Goal: Task Accomplishment & Management: Manage account settings

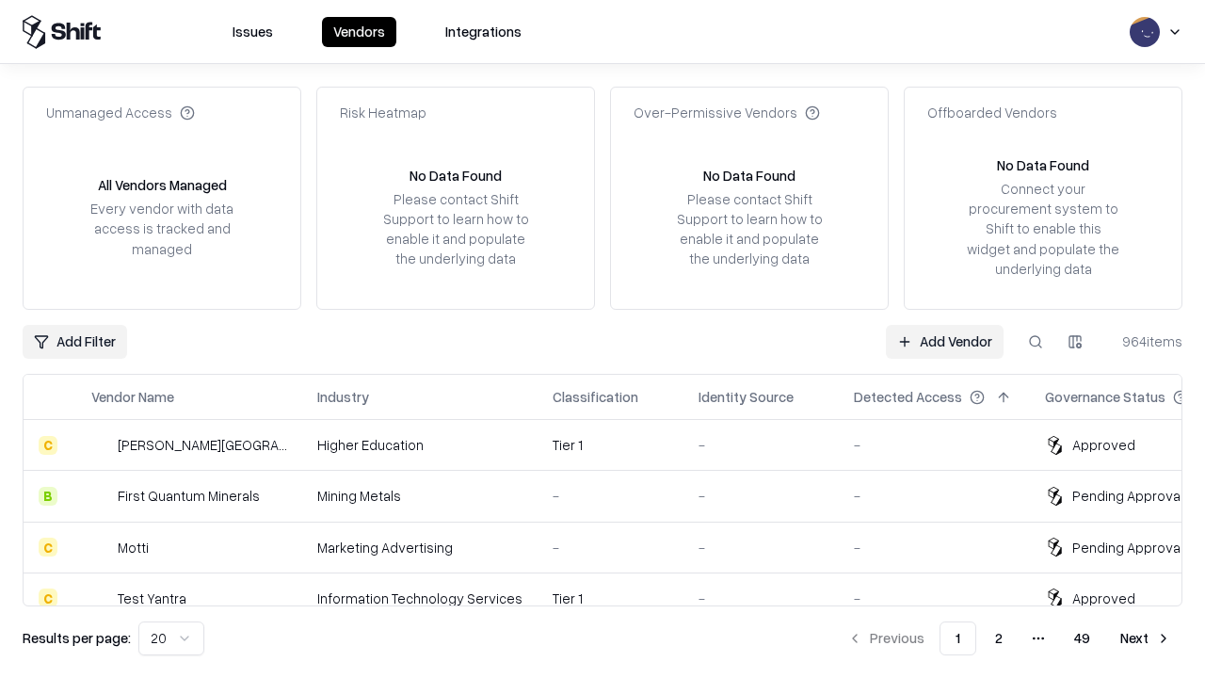
click at [944, 341] on link "Add Vendor" at bounding box center [945, 342] width 118 height 34
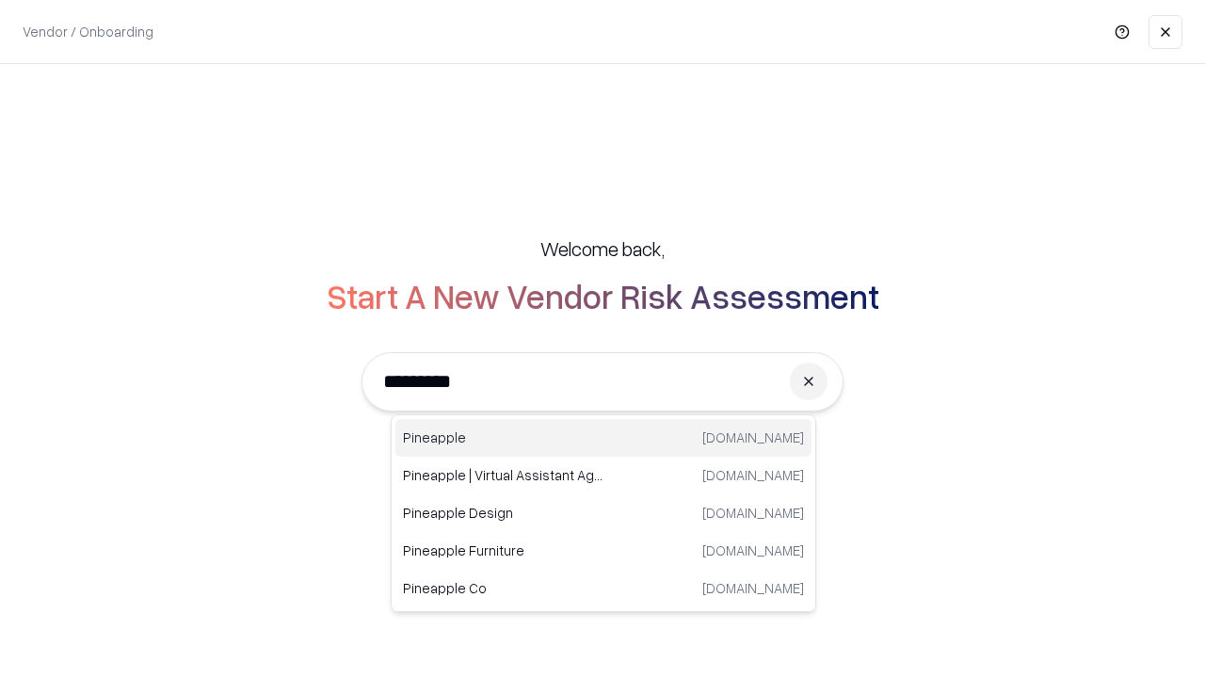
click at [603, 438] on div "Pineapple pineappleenergy.com" at bounding box center [603, 438] width 416 height 38
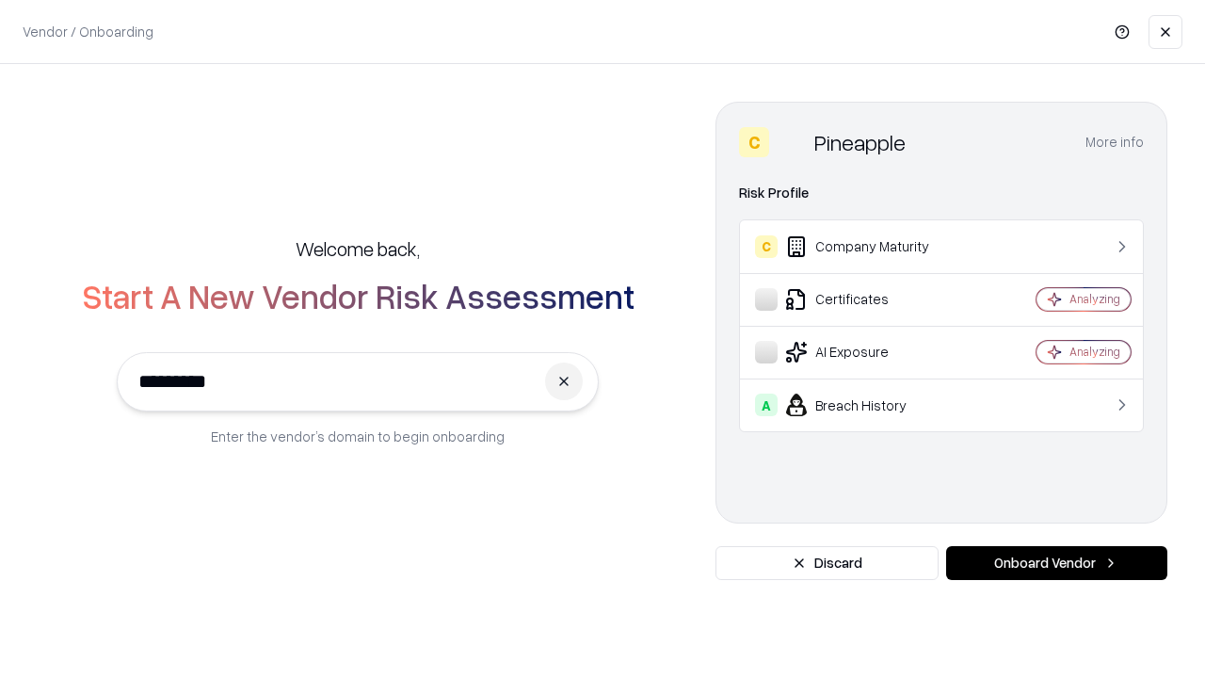
type input "*********"
click at [1056, 563] on button "Onboard Vendor" at bounding box center [1056, 563] width 221 height 34
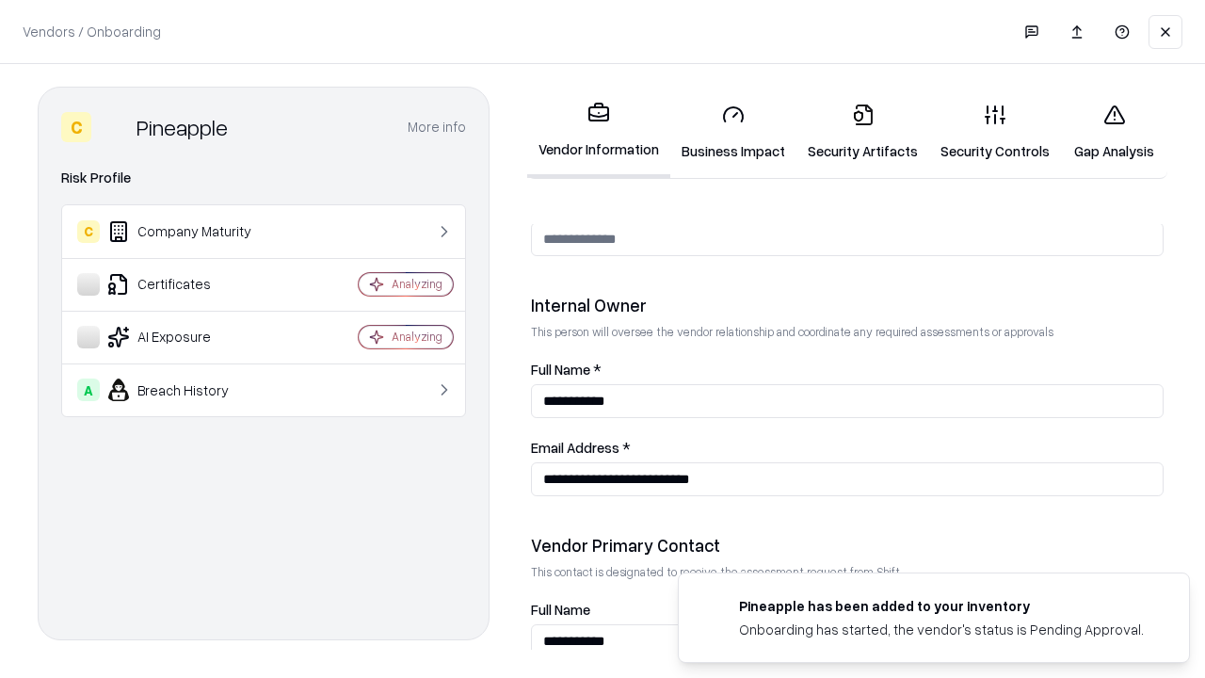
scroll to position [975, 0]
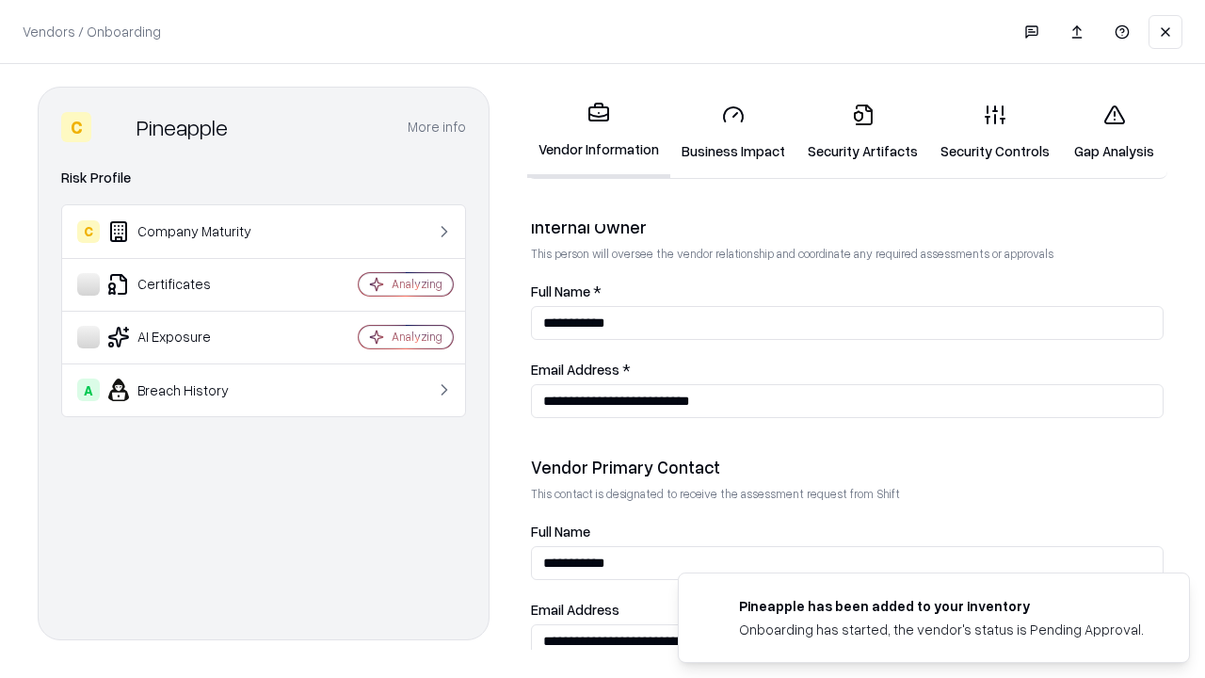
click at [733, 132] on link "Business Impact" at bounding box center [733, 132] width 126 height 88
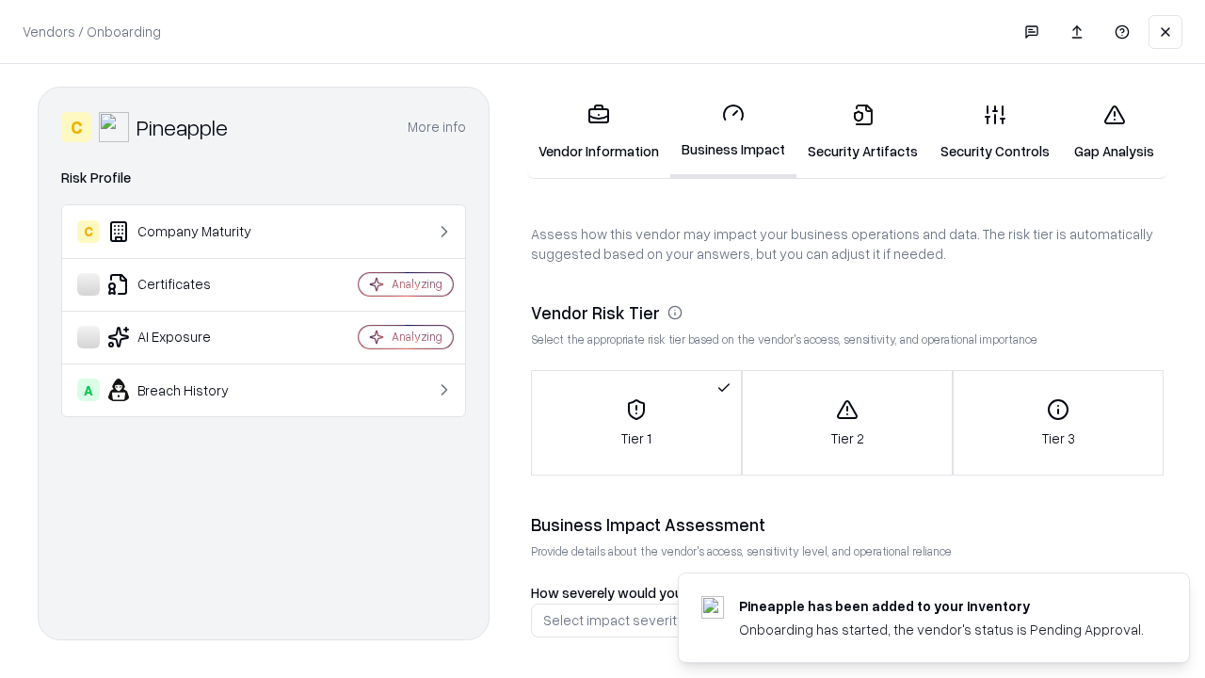
click at [862, 132] on link "Security Artifacts" at bounding box center [862, 132] width 133 height 88
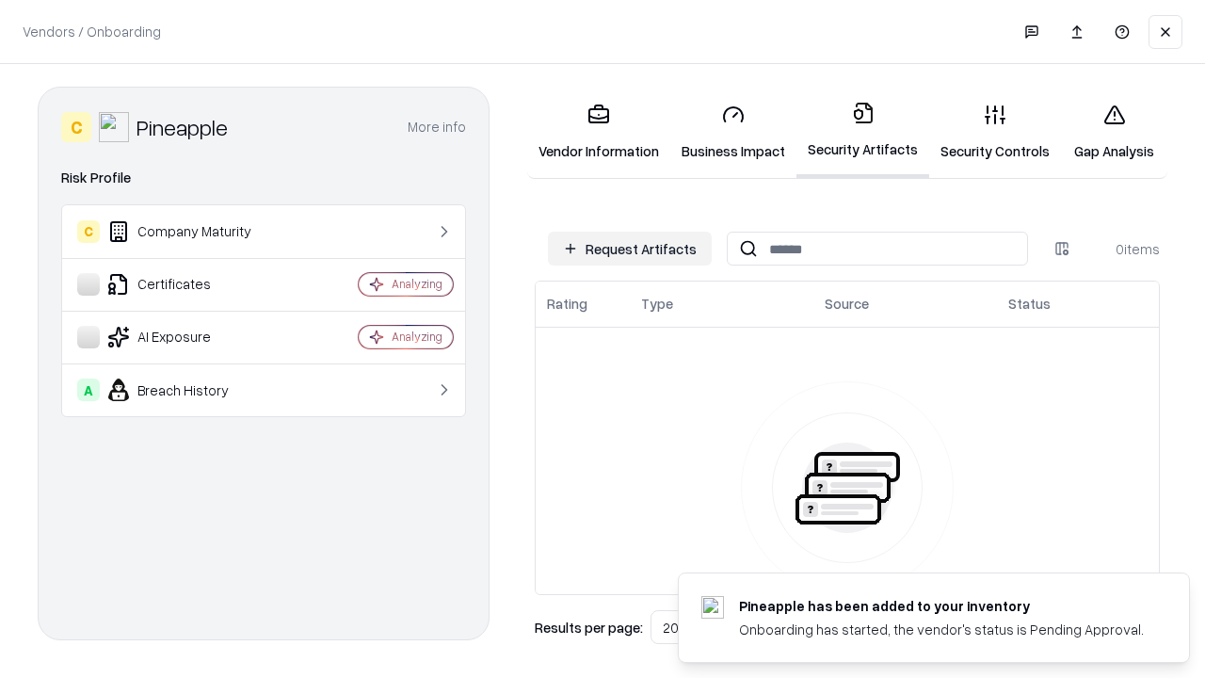
click at [630, 249] on button "Request Artifacts" at bounding box center [630, 249] width 164 height 34
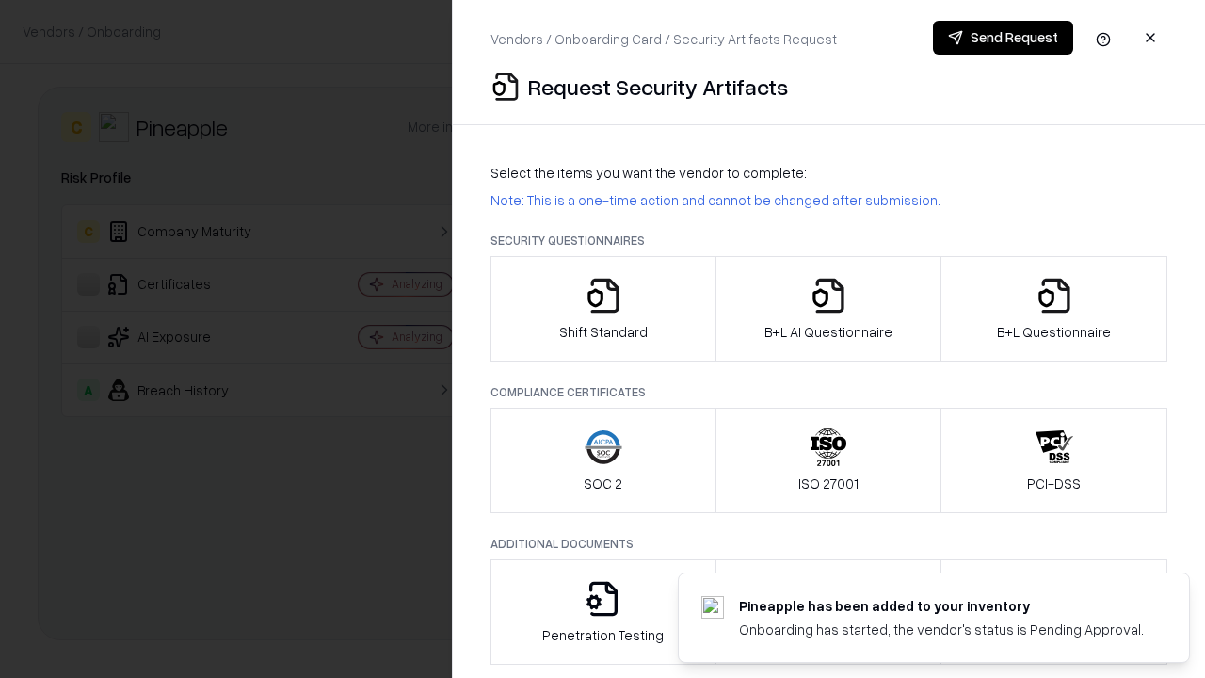
click at [602, 309] on icon "button" at bounding box center [604, 296] width 38 height 38
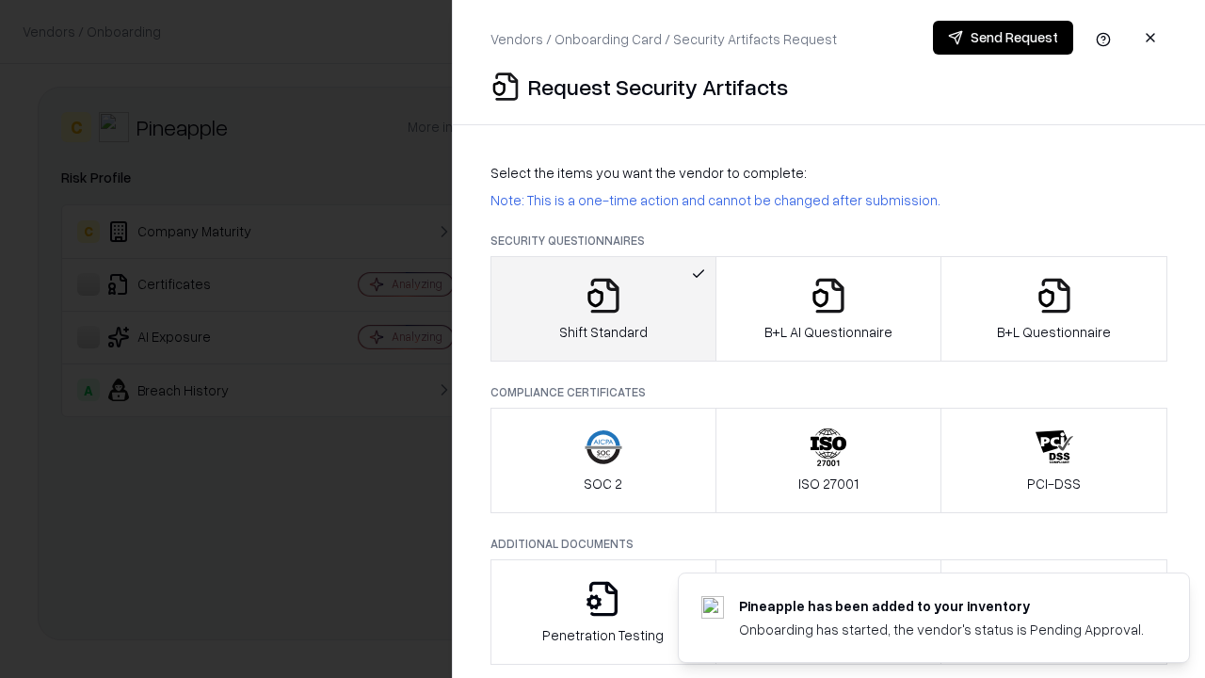
click at [1003, 38] on button "Send Request" at bounding box center [1003, 38] width 140 height 34
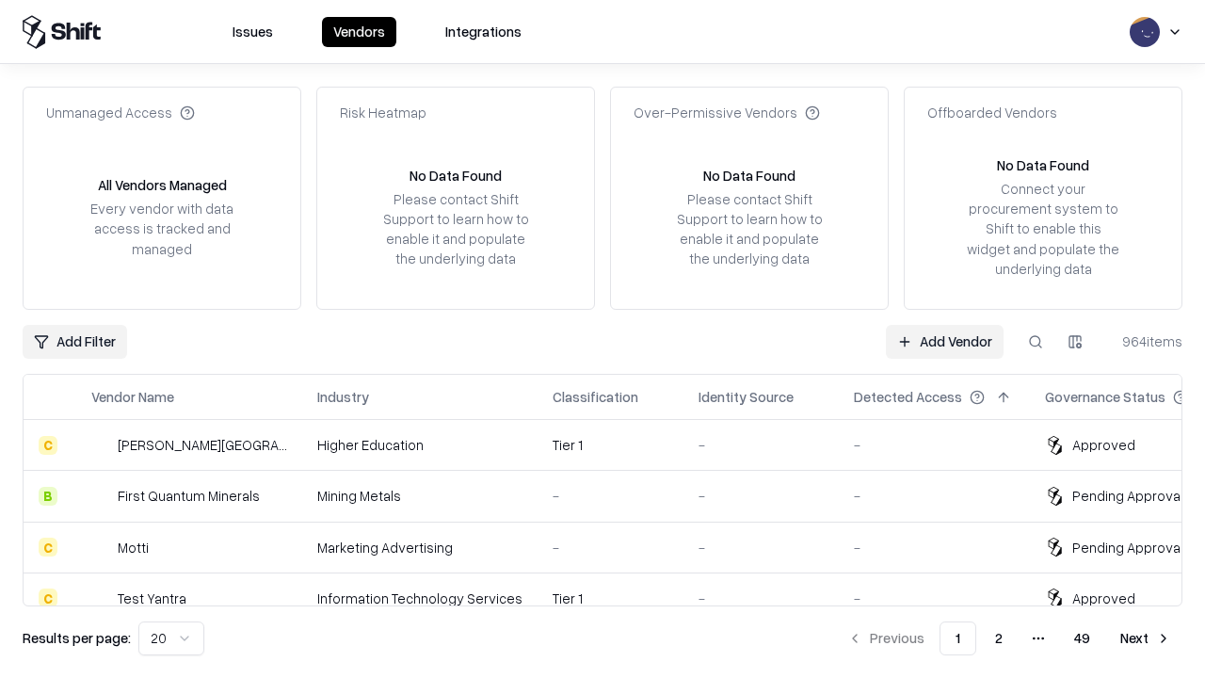
click at [1035, 341] on button at bounding box center [1036, 342] width 34 height 34
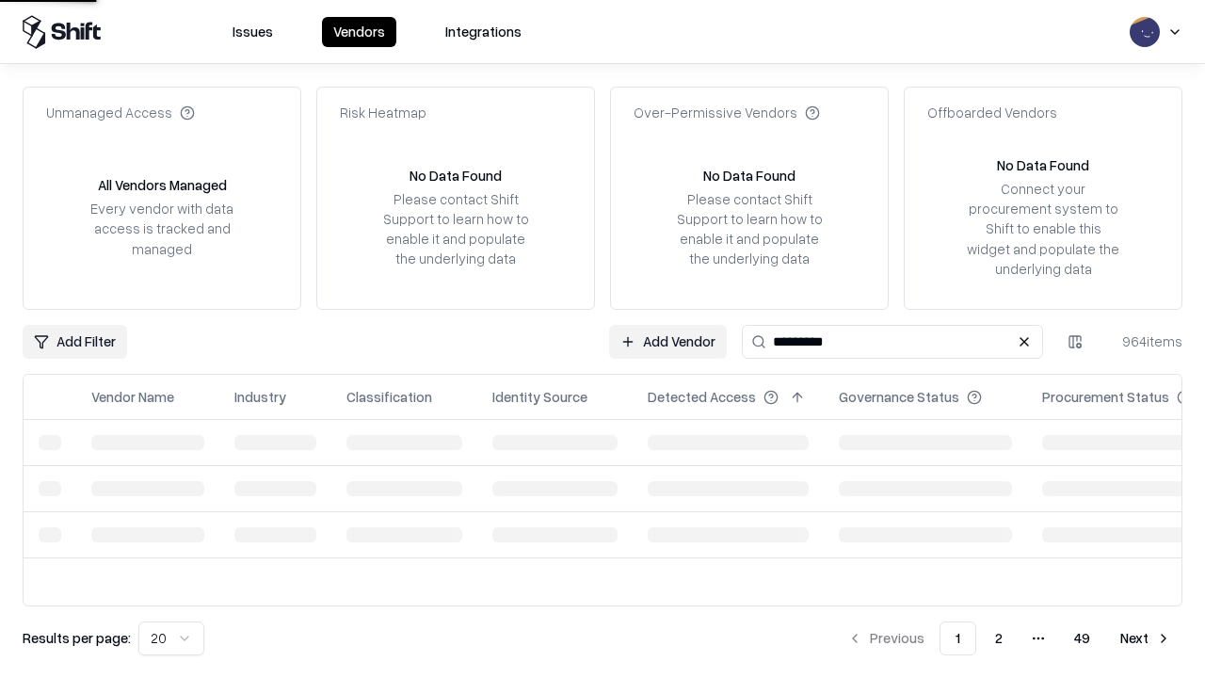
type input "*********"
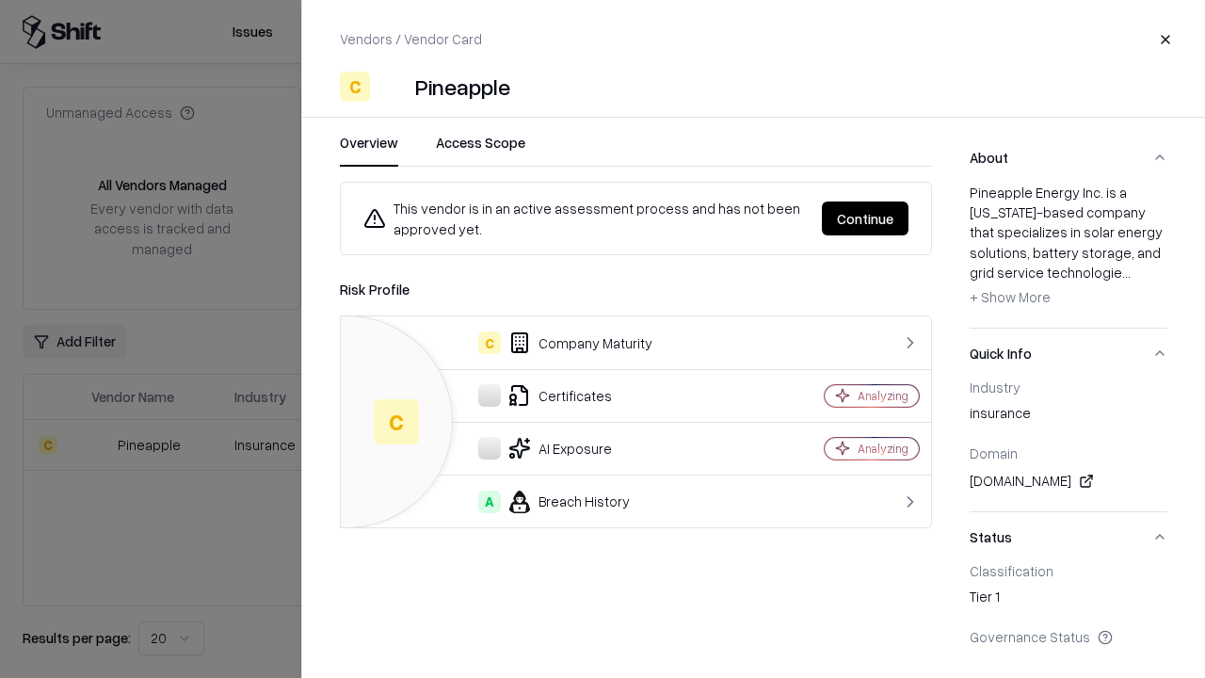
click at [865, 218] on button "Continue" at bounding box center [865, 218] width 87 height 34
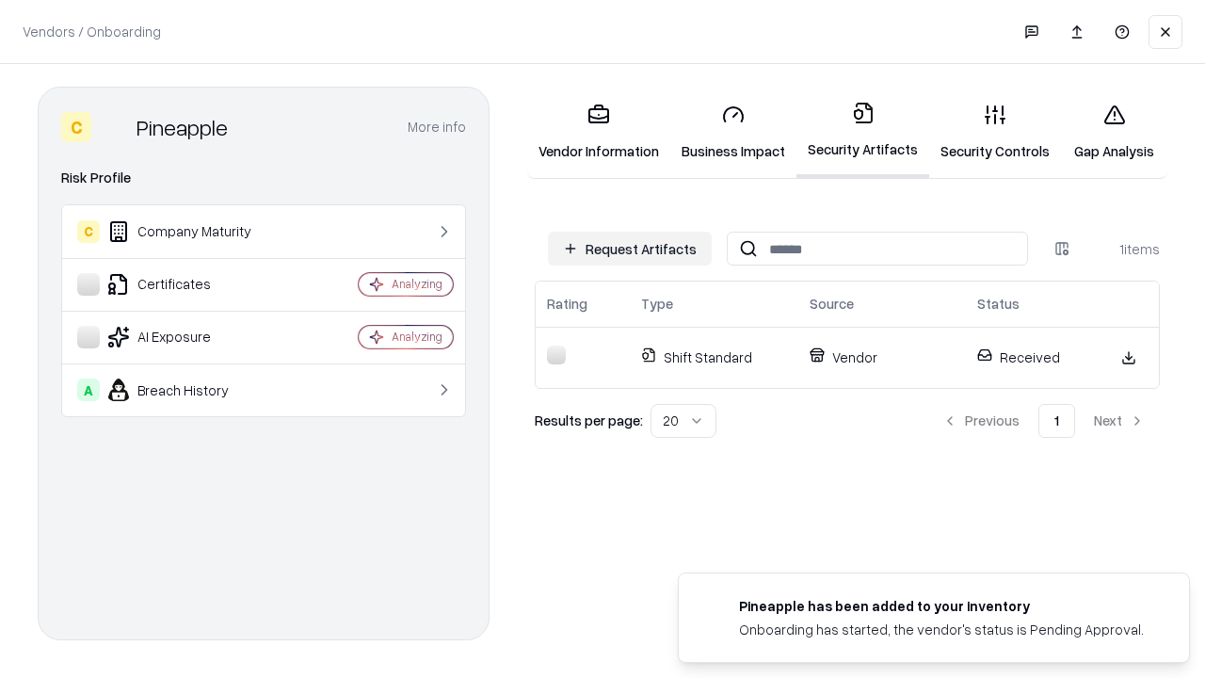
click at [995, 132] on link "Security Controls" at bounding box center [995, 132] width 132 height 88
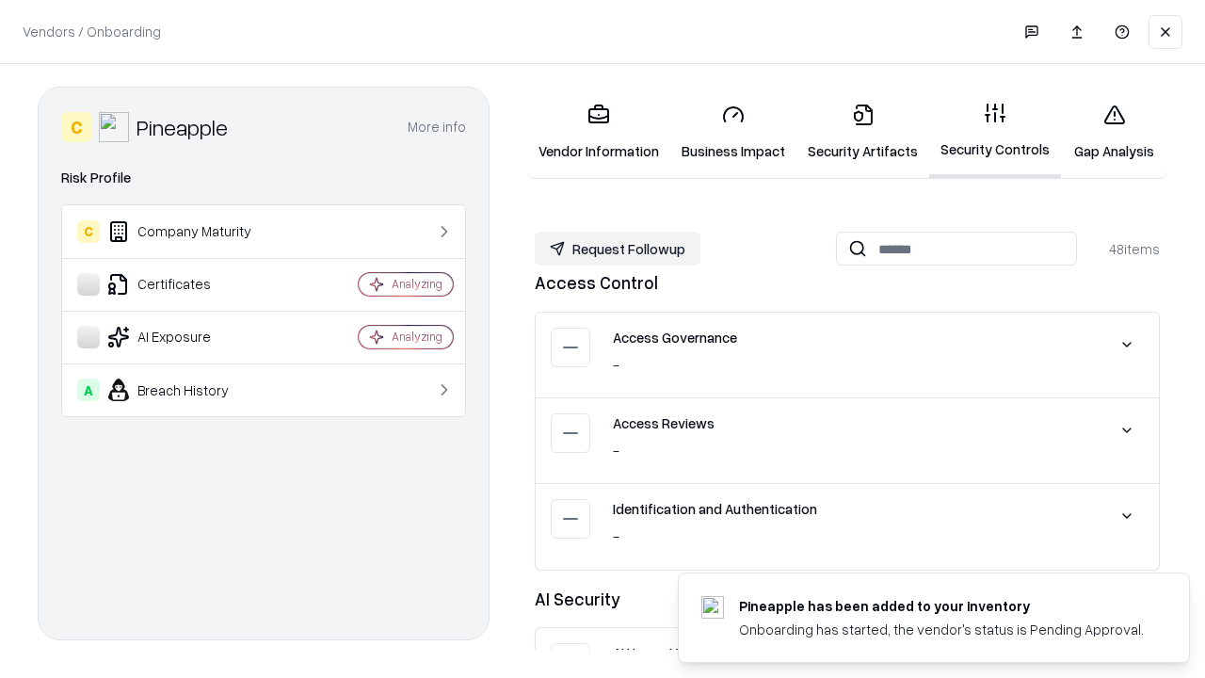
click at [618, 249] on button "Request Followup" at bounding box center [618, 249] width 166 height 34
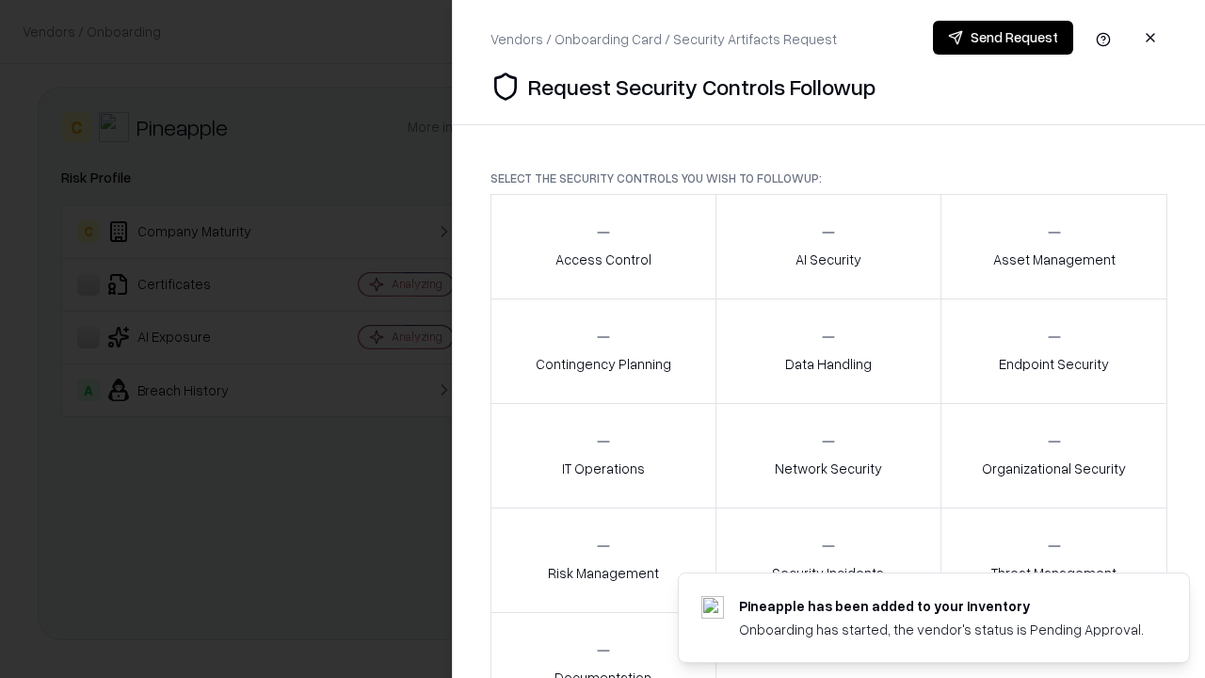
click at [602, 247] on div "Access Control" at bounding box center [603, 246] width 96 height 46
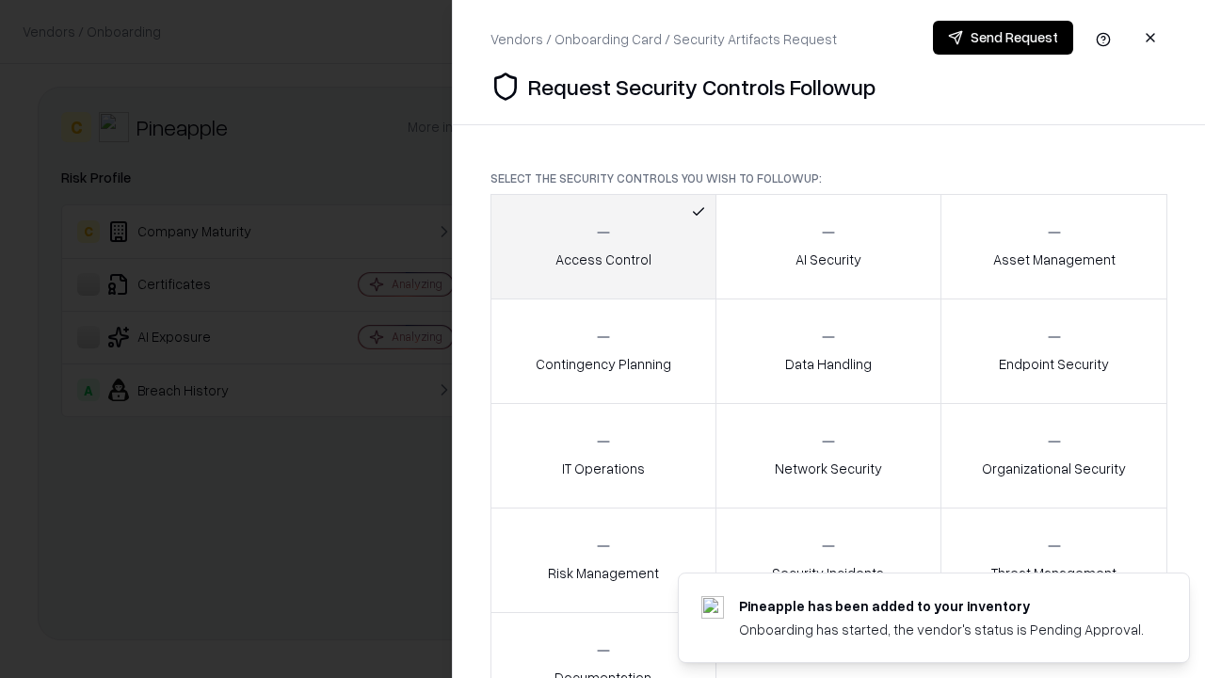
click at [1003, 38] on button "Send Request" at bounding box center [1003, 38] width 140 height 34
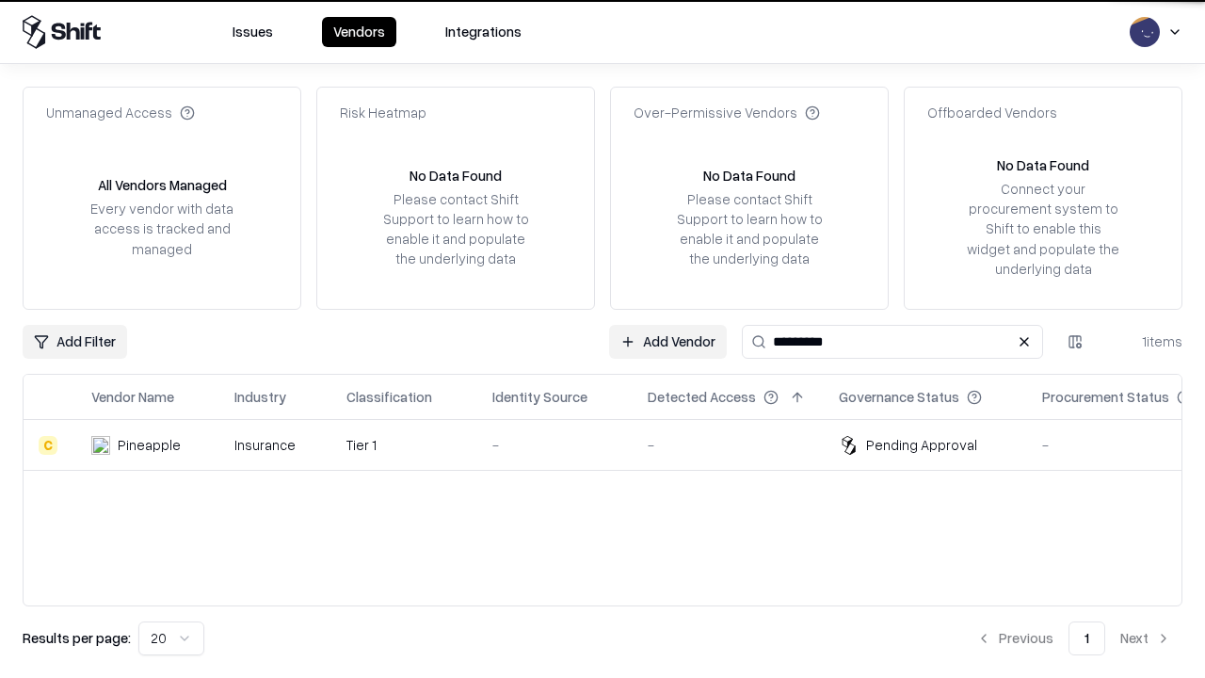
type input "*********"
click at [614, 444] on div "-" at bounding box center [554, 445] width 125 height 20
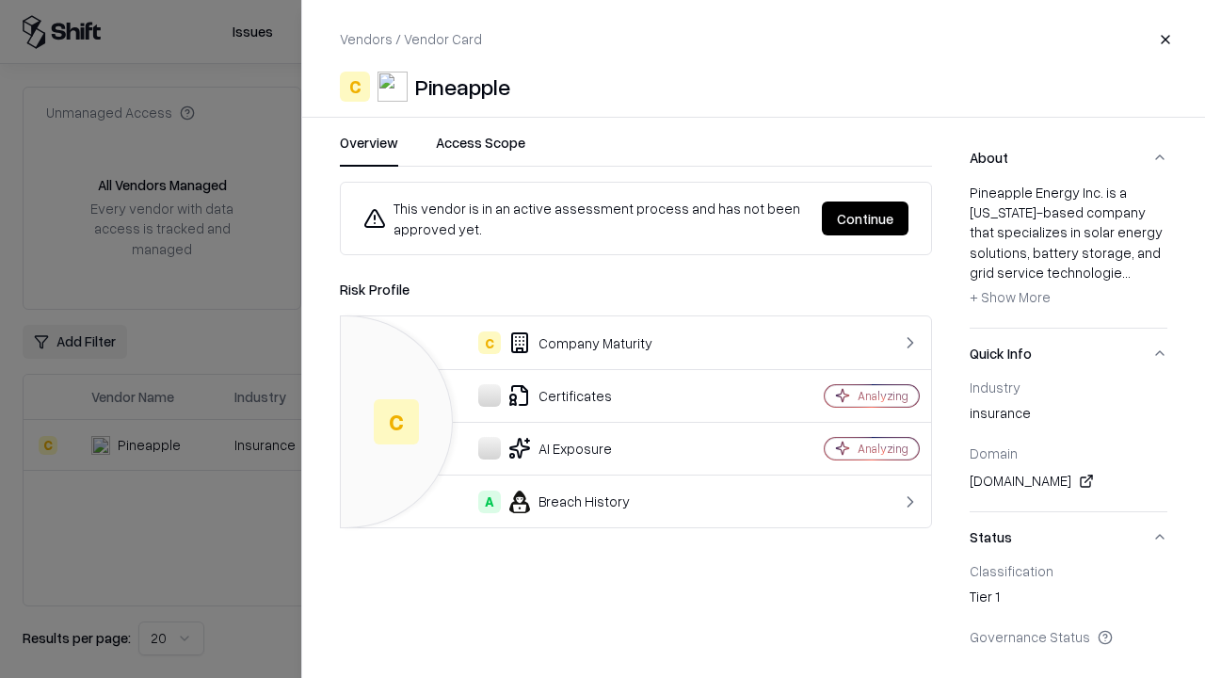
click at [865, 218] on button "Continue" at bounding box center [865, 218] width 87 height 34
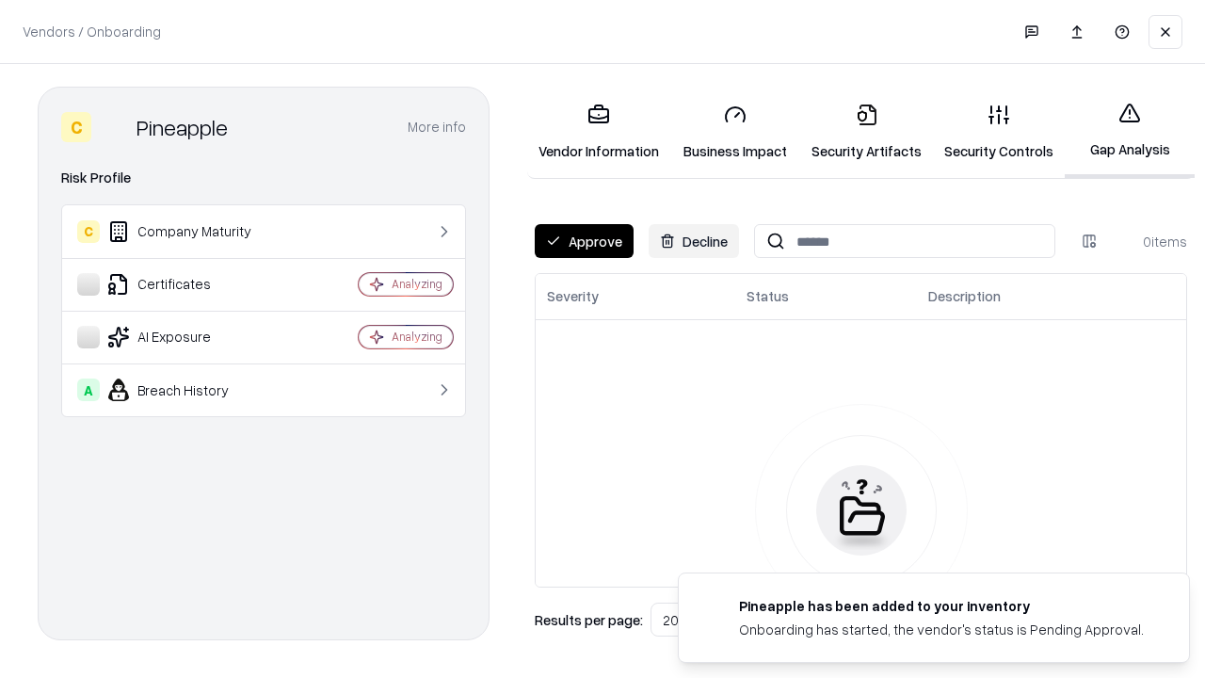
click at [584, 241] on button "Approve" at bounding box center [584, 241] width 99 height 34
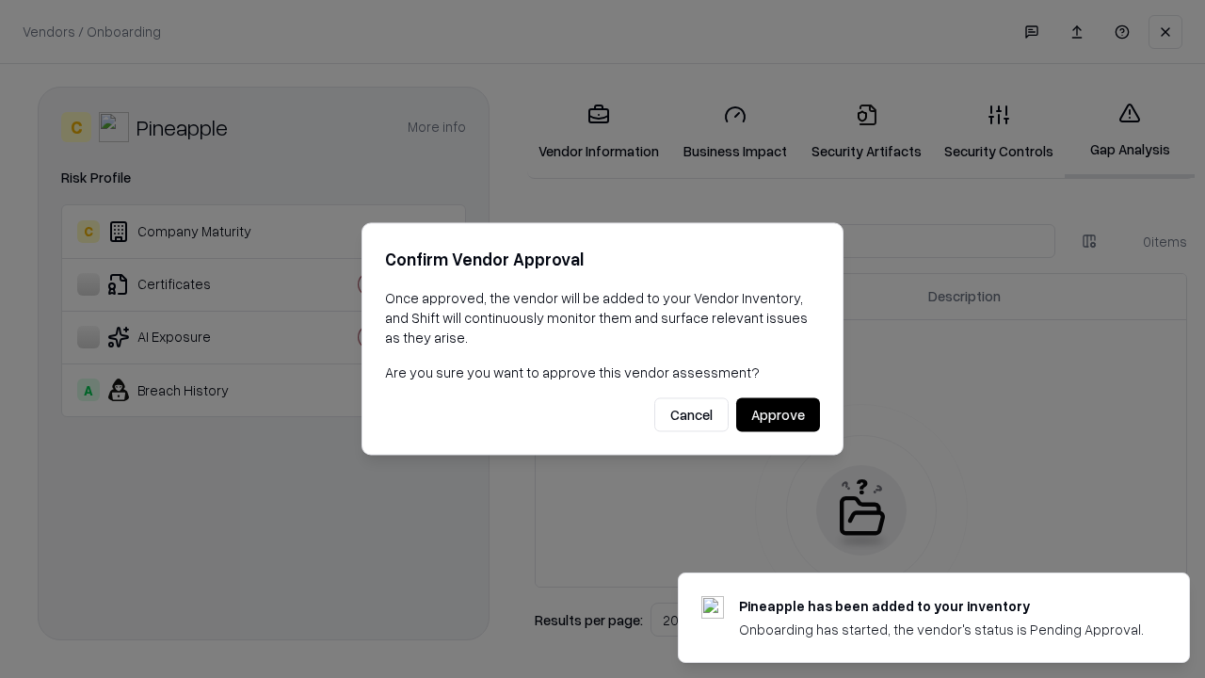
click at [778, 414] on button "Approve" at bounding box center [778, 415] width 84 height 34
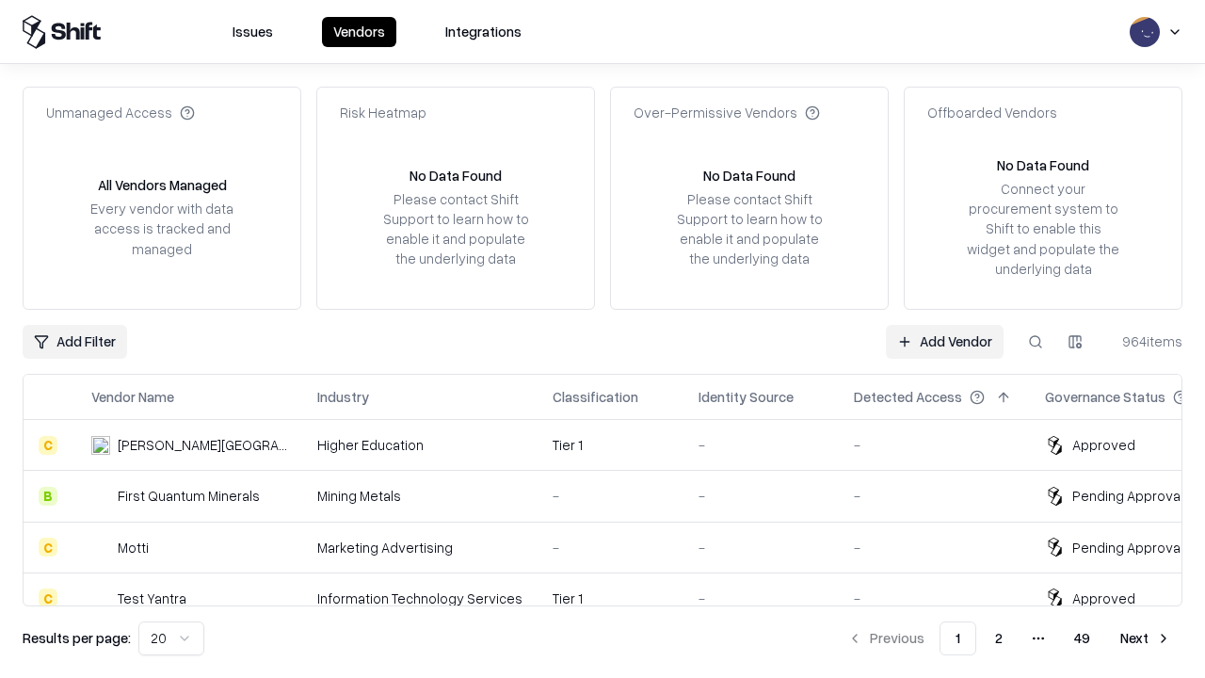
type input "*********"
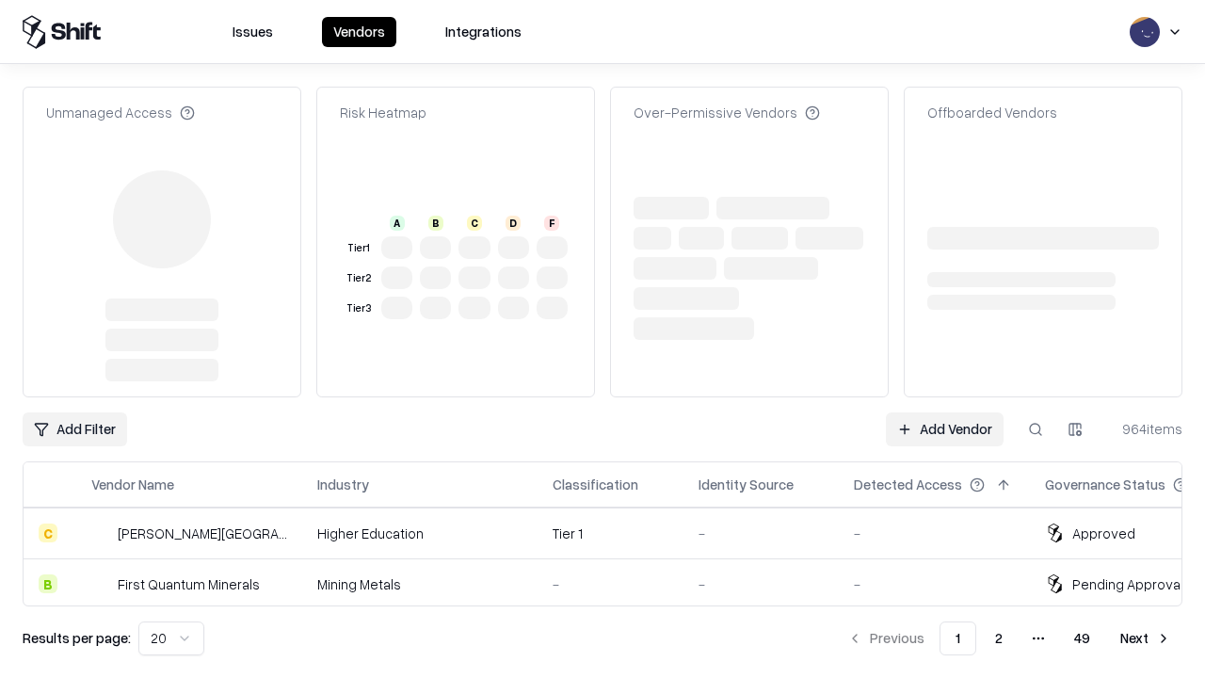
click at [944, 412] on link "Add Vendor" at bounding box center [945, 429] width 118 height 34
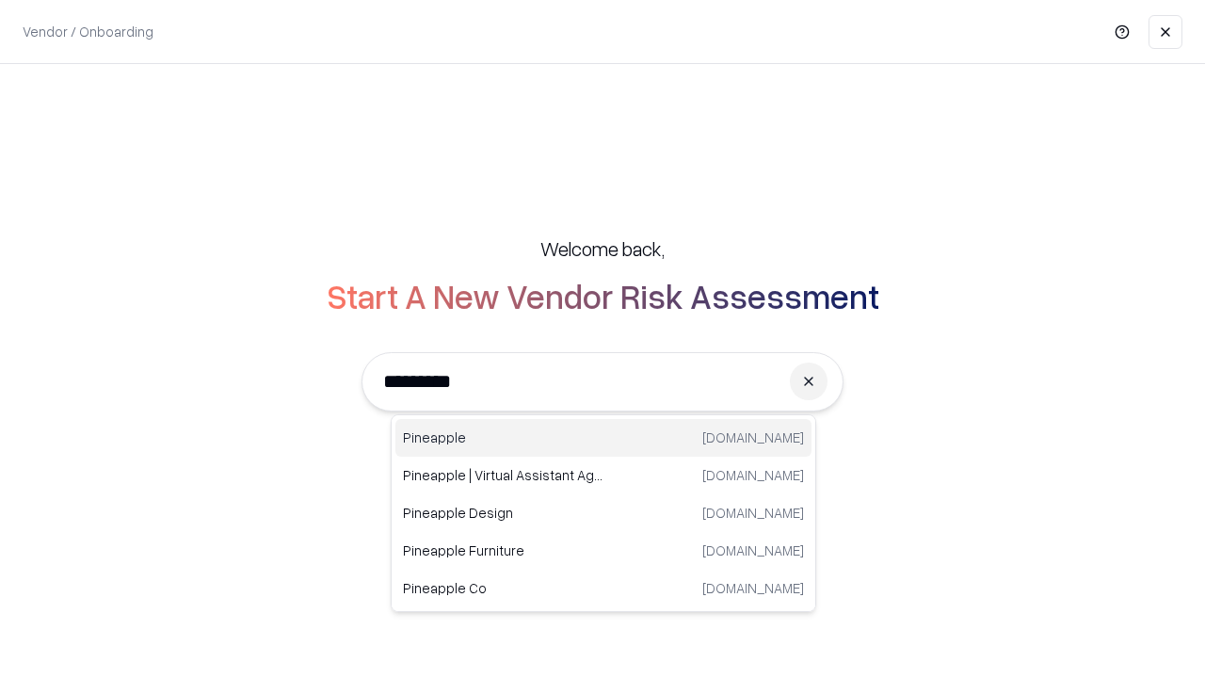
click at [603, 438] on div "Pineapple pineappleenergy.com" at bounding box center [603, 438] width 416 height 38
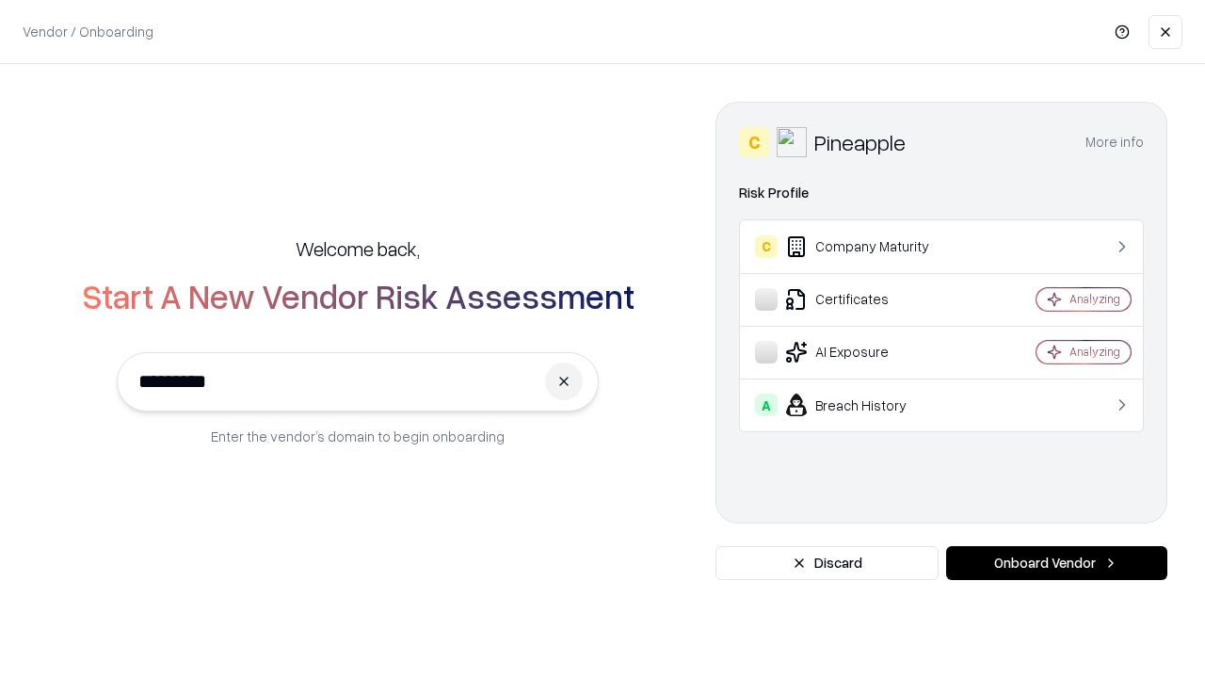
type input "*********"
click at [1056, 563] on button "Onboard Vendor" at bounding box center [1056, 563] width 221 height 34
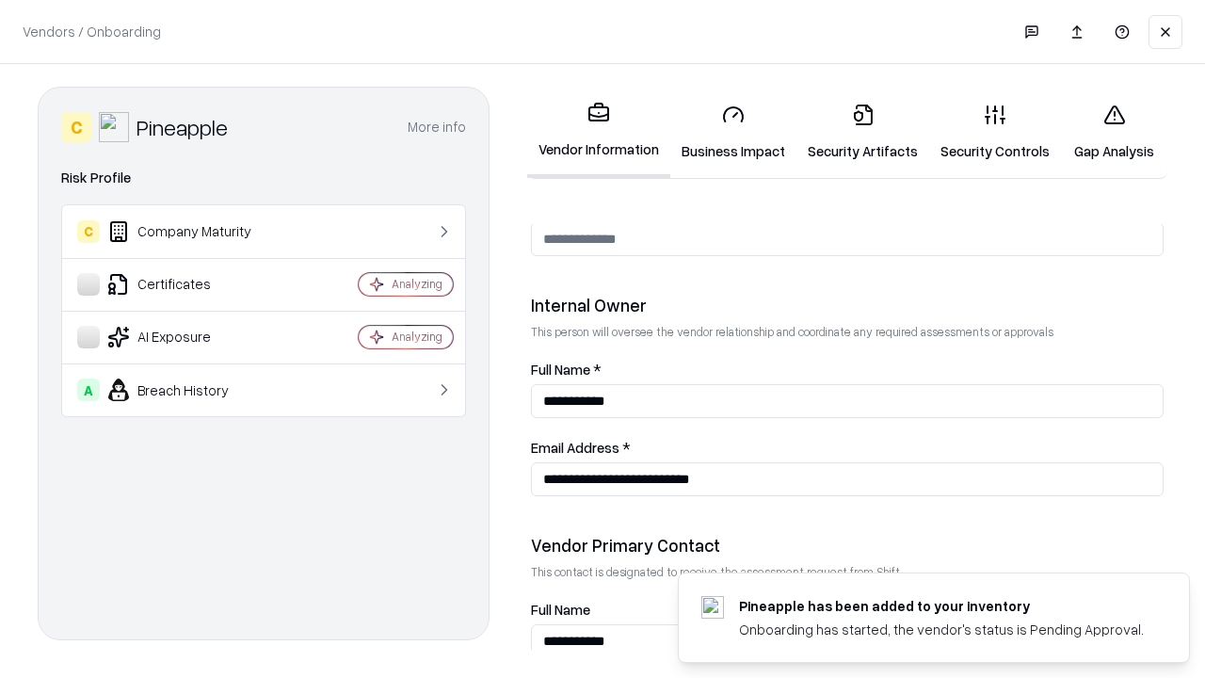
scroll to position [975, 0]
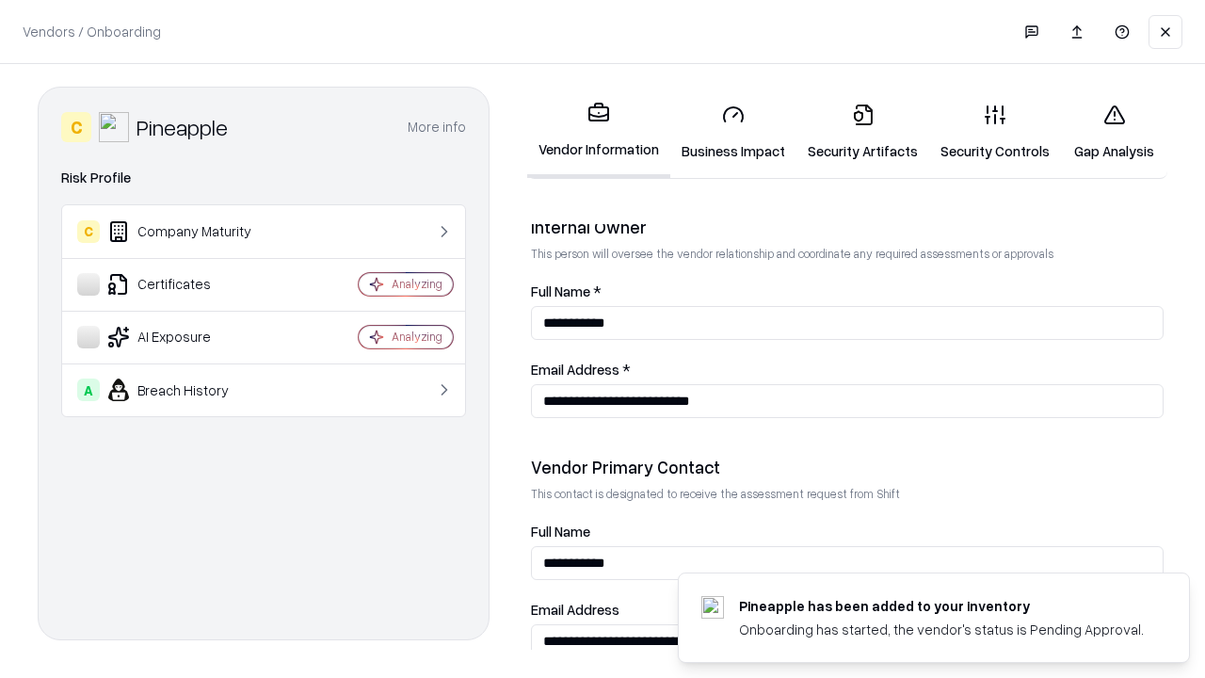
click at [1114, 132] on link "Gap Analysis" at bounding box center [1114, 132] width 106 height 88
